Goal: Information Seeking & Learning: Learn about a topic

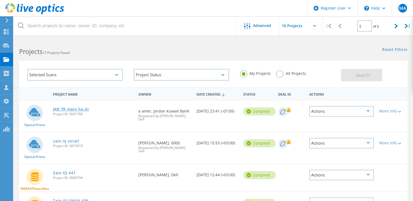
click at [80, 108] on link "JKB TR main ha dr" at bounding box center [71, 110] width 36 height 4
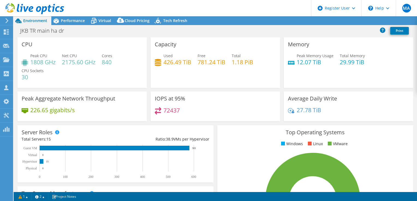
select select "USD"
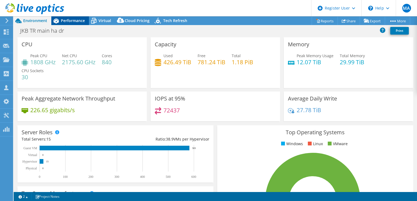
click at [69, 19] on span "Performance" at bounding box center [73, 20] width 24 height 5
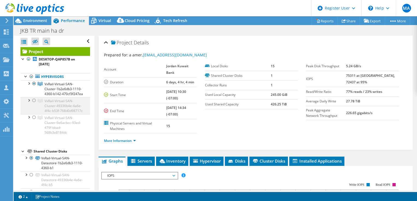
click at [34, 104] on div at bounding box center [33, 100] width 5 height 7
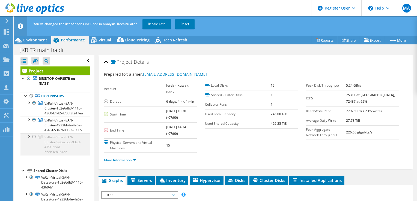
click at [34, 140] on div at bounding box center [33, 137] width 5 height 7
click at [155, 23] on link "Recalculate" at bounding box center [156, 24] width 28 height 10
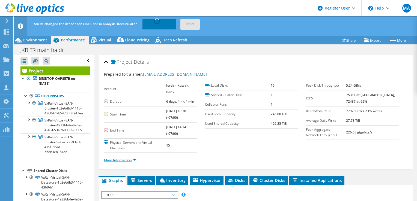
click at [134, 158] on link "More Information" at bounding box center [120, 160] width 32 height 5
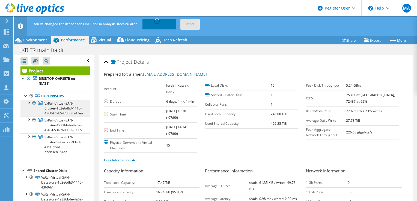
click at [50, 111] on span "VxRail-Virtual-SAN-Cluster-1b2e6db3-1110-4360-b142-470cf3f247ea" at bounding box center [63, 108] width 38 height 14
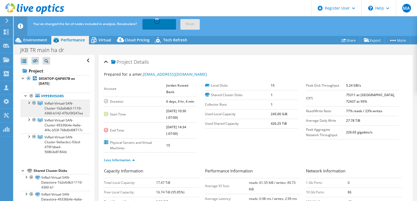
click at [65, 109] on span "VxRail-Virtual-SAN-Cluster-1b2e6db3-1110-4360-b142-470cf3f247ea" at bounding box center [63, 108] width 38 height 14
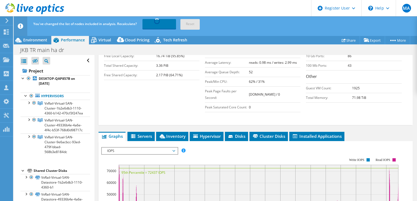
scroll to position [164, 0]
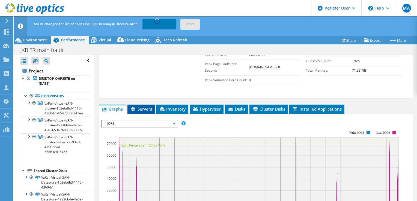
click at [144, 109] on span "Servers" at bounding box center [141, 108] width 22 height 5
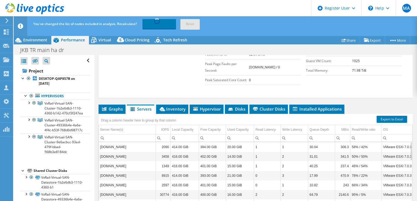
click at [132, 144] on td "[DOMAIN_NAME]" at bounding box center [127, 147] width 57 height 10
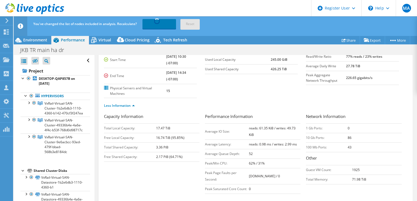
scroll to position [0, 0]
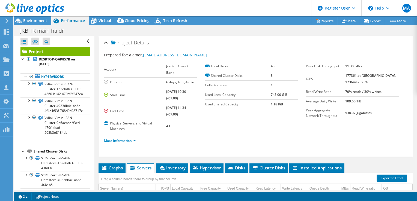
click at [40, 18] on div at bounding box center [32, 9] width 64 height 18
click at [43, 21] on span "Environment" at bounding box center [35, 20] width 24 height 5
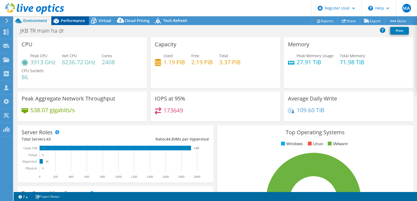
click at [79, 20] on span "Performance" at bounding box center [73, 20] width 24 height 5
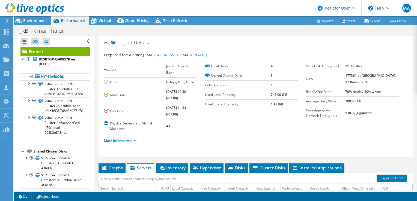
click at [47, 5] on icon at bounding box center [34, 8] width 59 height 11
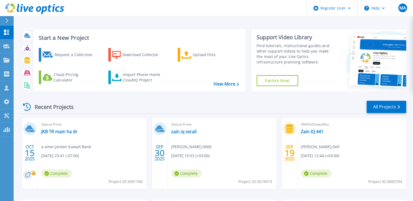
click at [34, 173] on icon at bounding box center [33, 173] width 3 height 3
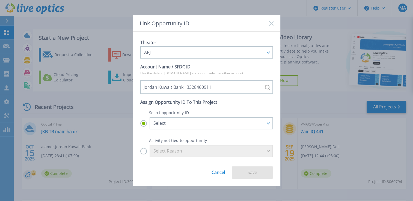
click at [270, 25] on rect at bounding box center [271, 23] width 5 height 5
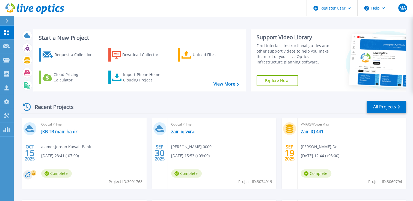
click at [57, 37] on h3 "Start a New Project" at bounding box center [139, 38] width 200 height 6
click at [301, 38] on div "Support Video Library" at bounding box center [296, 37] width 78 height 7
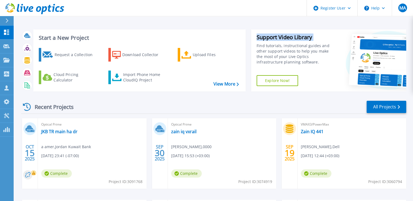
click at [301, 38] on div "Support Video Library" at bounding box center [296, 37] width 78 height 7
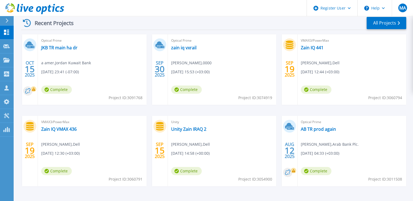
scroll to position [101, 0]
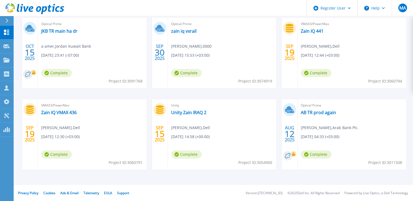
click at [377, 117] on div "Optical Prime AB TR prod again Yousef Aburabie , Arab Bank Plc. 08/12/2025, 04:…" at bounding box center [352, 134] width 109 height 71
